Goal: Information Seeking & Learning: Find specific fact

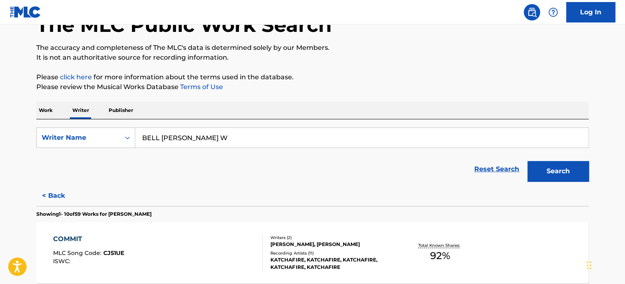
click at [255, 128] on input "BELL [PERSON_NAME] W" at bounding box center [361, 138] width 453 height 20
paste input "[PERSON_NAME]"
type input "[PERSON_NAME]"
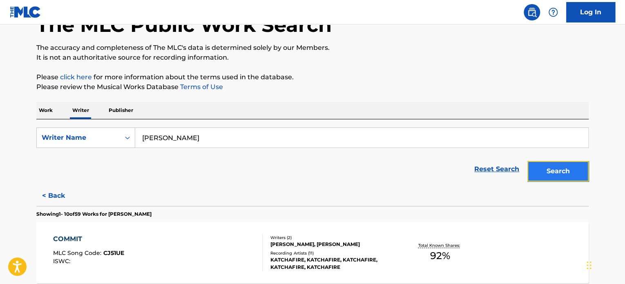
click at [551, 172] on button "Search" at bounding box center [557, 171] width 61 height 20
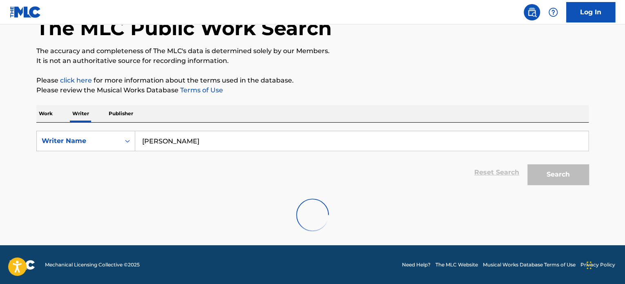
scroll to position [54, 0]
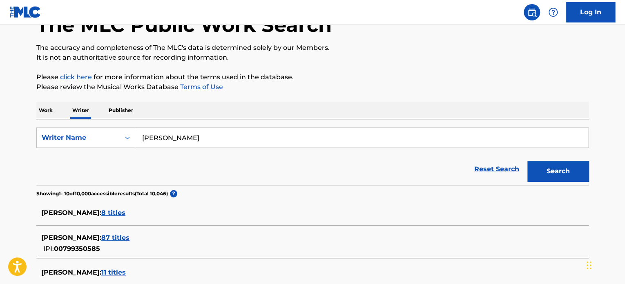
click at [130, 237] on span "87 titles" at bounding box center [115, 238] width 28 height 8
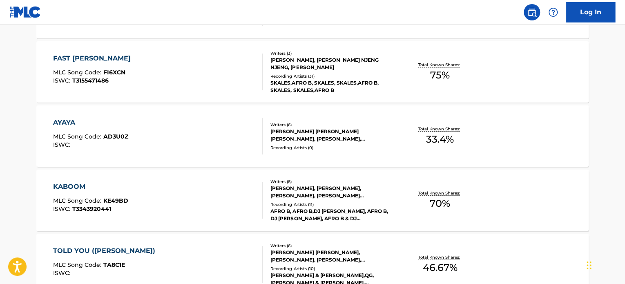
scroll to position [381, 0]
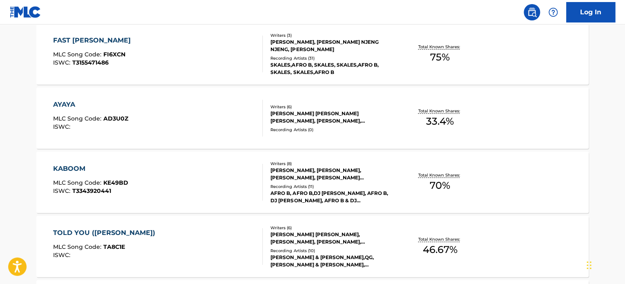
click at [209, 108] on div "AYAYA MLC Song Code : AD3U0Z ISWC :" at bounding box center [158, 118] width 210 height 37
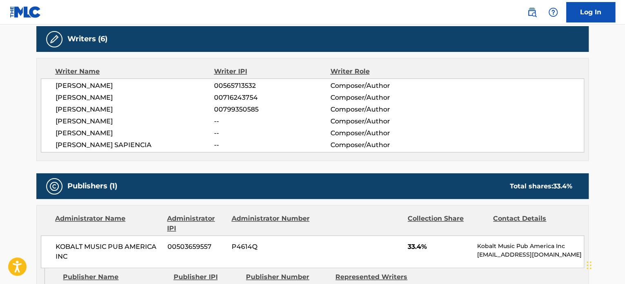
scroll to position [381, 0]
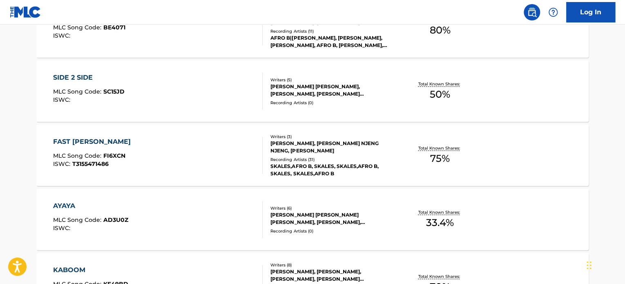
scroll to position [272, 0]
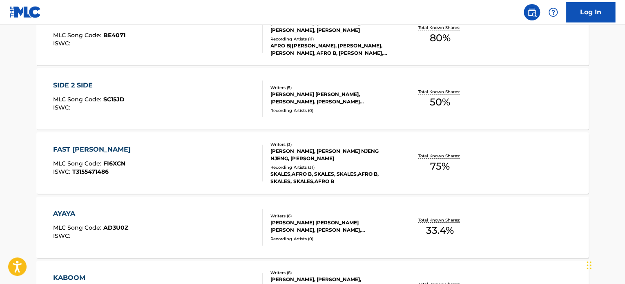
click at [603, 123] on main "The MLC Public Work Search The accuracy and completeness of The MLC's data is d…" at bounding box center [312, 220] width 625 height 937
click at [597, 138] on div "The MLC Public Work Search The accuracy and completeness of The MLC's data is d…" at bounding box center [313, 229] width 572 height 912
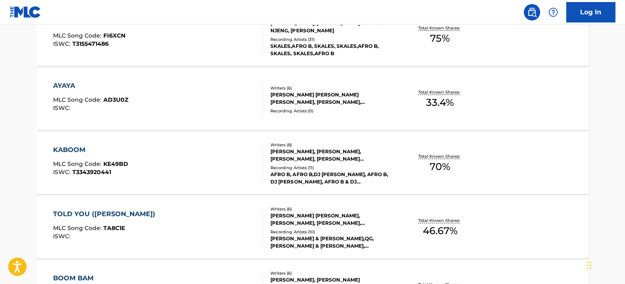
scroll to position [436, 0]
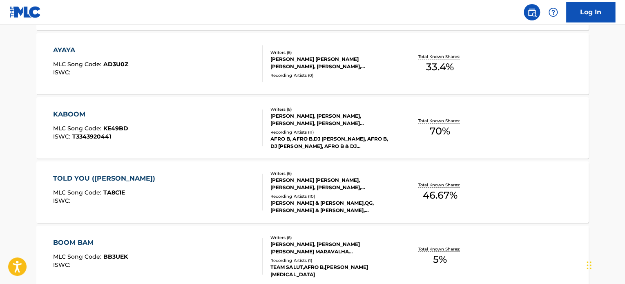
click at [239, 189] on div "TOLD YOU ([PERSON_NAME]) MLC Song Code : TA8C1E ISWC :" at bounding box center [158, 192] width 210 height 37
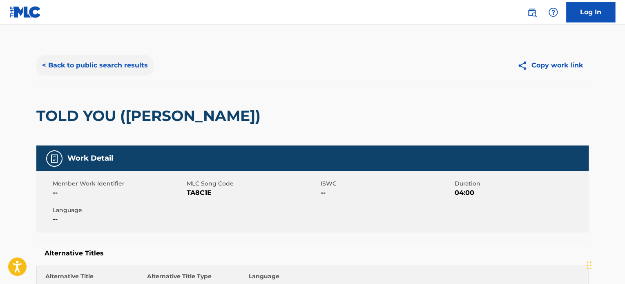
click at [84, 63] on button "< Back to public search results" at bounding box center [94, 65] width 117 height 20
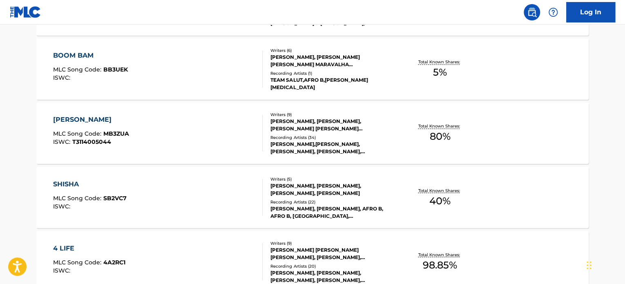
scroll to position [716, 0]
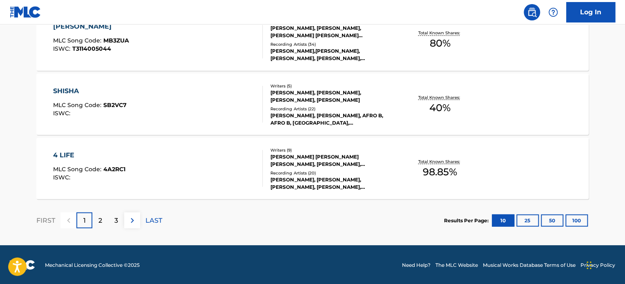
click at [204, 113] on div "SHISHA MLC Song Code : SB2VC7 ISWC :" at bounding box center [158, 104] width 210 height 37
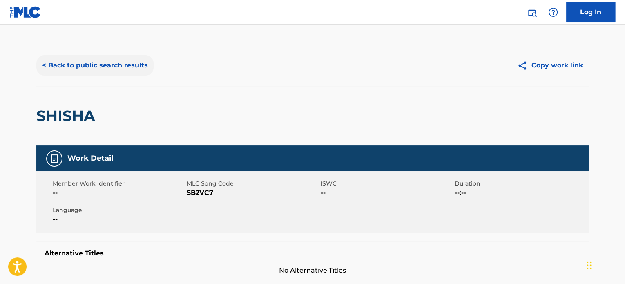
click at [107, 65] on button "< Back to public search results" at bounding box center [94, 65] width 117 height 20
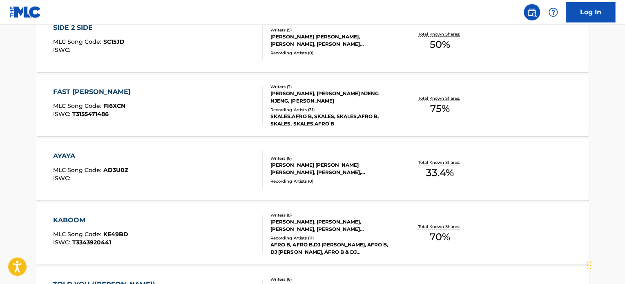
scroll to position [623, 0]
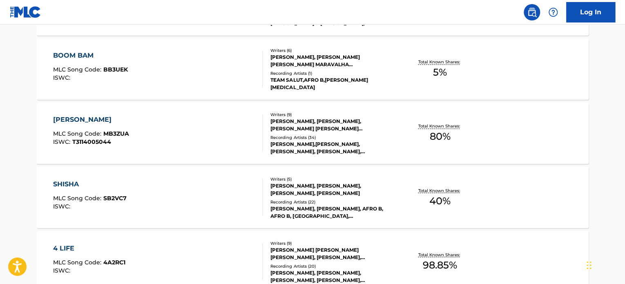
click at [208, 140] on div "[PERSON_NAME] MLC Song Code : MB3ZUA ISWC : T3114005044" at bounding box center [158, 133] width 210 height 37
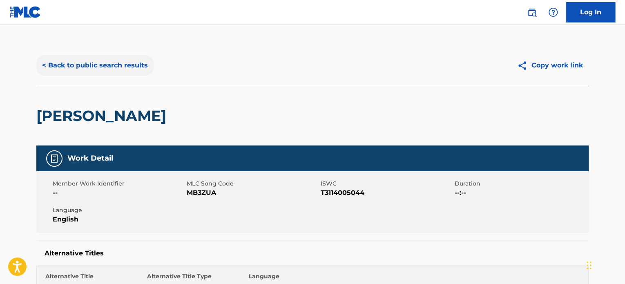
click at [81, 65] on button "< Back to public search results" at bounding box center [94, 65] width 117 height 20
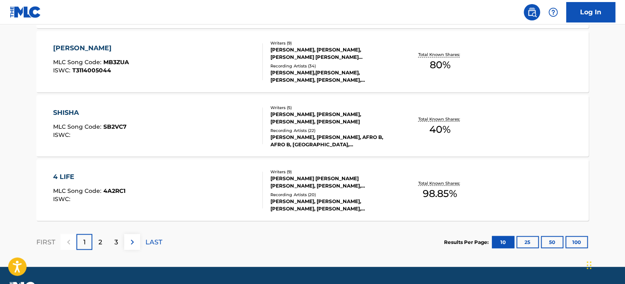
scroll to position [716, 0]
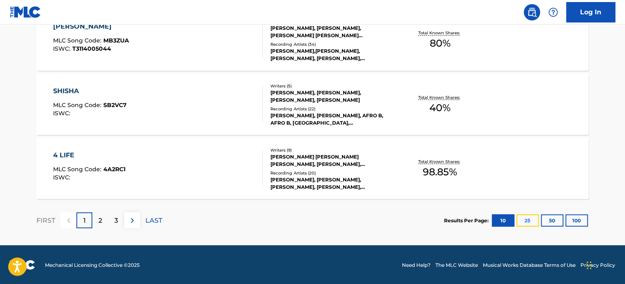
click at [526, 221] on button "25" at bounding box center [527, 220] width 22 height 12
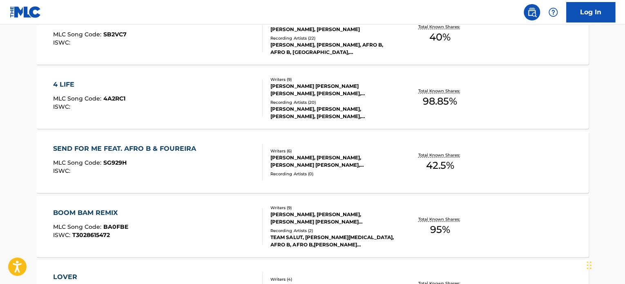
scroll to position [879, 0]
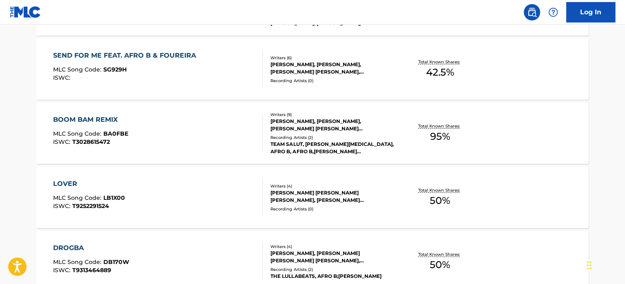
click at [224, 184] on div "LOVER MLC Song Code : LB1X00 ISWC : T9252291524" at bounding box center [158, 197] width 210 height 37
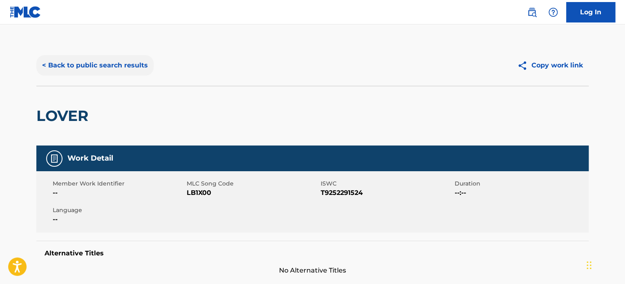
click at [127, 67] on button "< Back to public search results" at bounding box center [94, 65] width 117 height 20
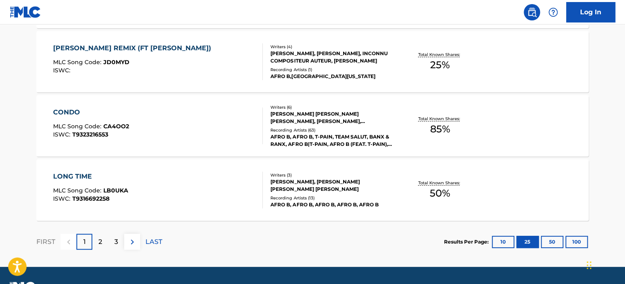
scroll to position [1678, 0]
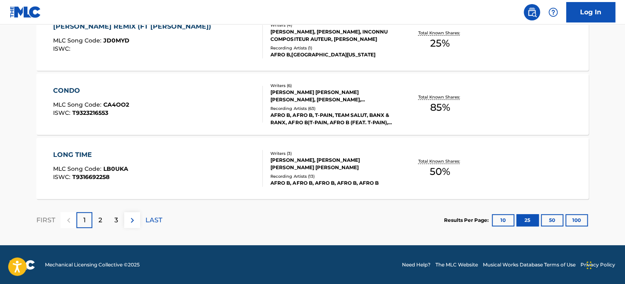
click at [145, 99] on div "CONDO MLC Song Code : CA4OO2 ISWC : T9323216553" at bounding box center [158, 104] width 210 height 37
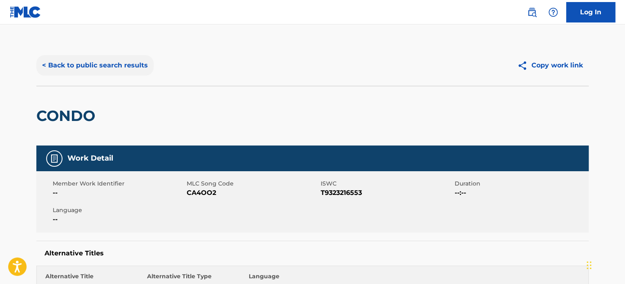
click at [137, 64] on button "< Back to public search results" at bounding box center [94, 65] width 117 height 20
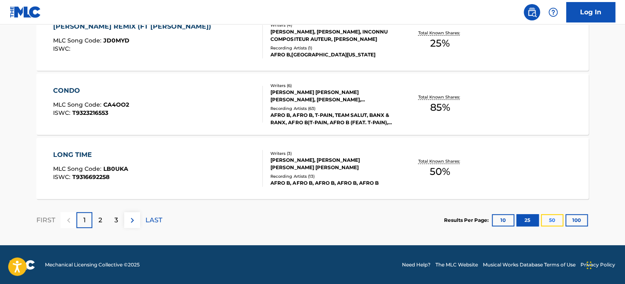
click at [559, 223] on button "50" at bounding box center [552, 220] width 22 height 12
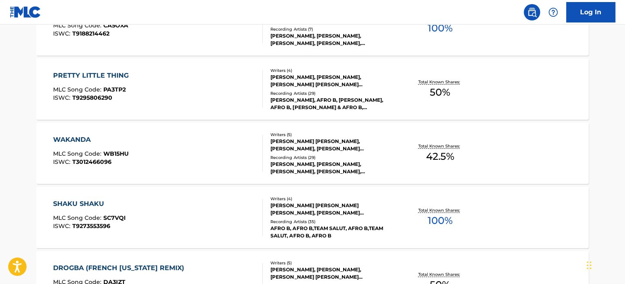
scroll to position [2931, 0]
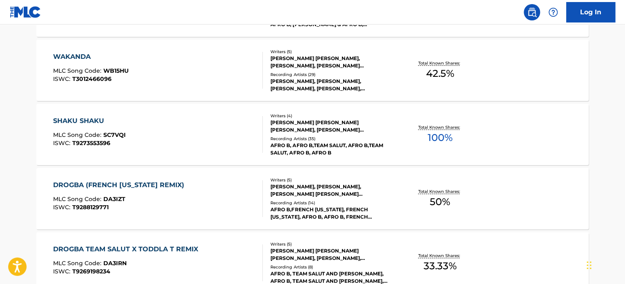
click at [181, 135] on div "SHAKU SHAKU MLC Song Code : SC7VQI ISWC : T9273553596" at bounding box center [158, 134] width 210 height 37
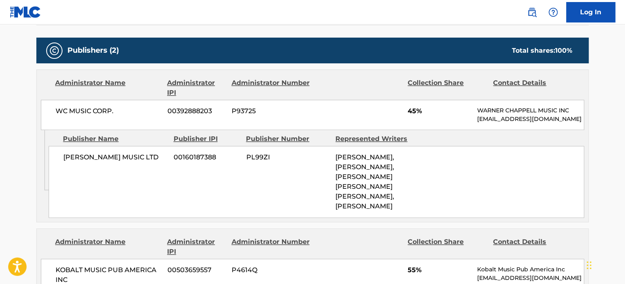
scroll to position [327, 0]
